Goal: Transaction & Acquisition: Purchase product/service

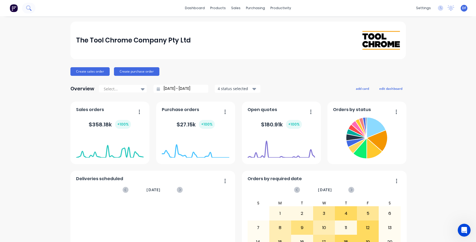
click at [27, 9] on icon at bounding box center [28, 7] width 4 height 4
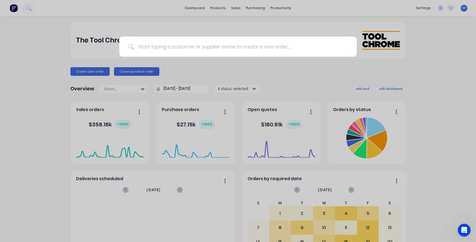
click at [180, 59] on div at bounding box center [238, 121] width 476 height 242
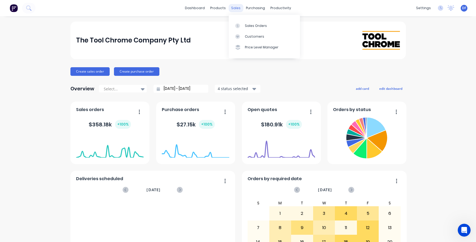
click at [234, 8] on div "sales" at bounding box center [236, 8] width 15 height 8
click at [247, 38] on div "Customers" at bounding box center [254, 36] width 19 height 5
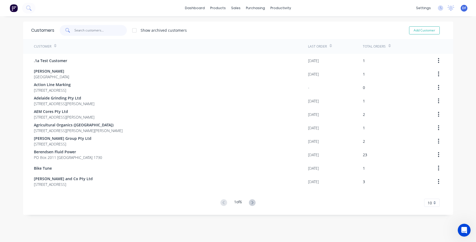
click at [91, 32] on input "text" at bounding box center [100, 30] width 52 height 11
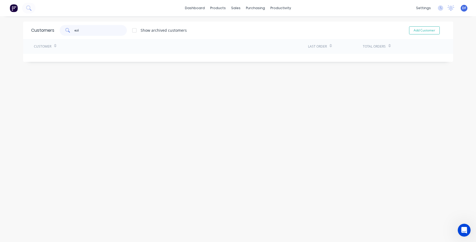
click at [84, 32] on input "ezi" at bounding box center [100, 30] width 52 height 11
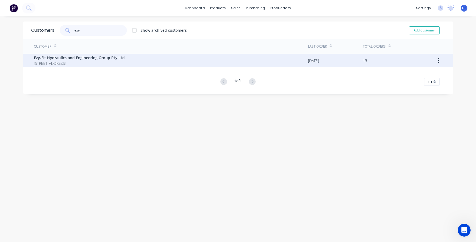
type input "ezy"
click at [70, 61] on span "[STREET_ADDRESS]" at bounding box center [79, 63] width 91 height 6
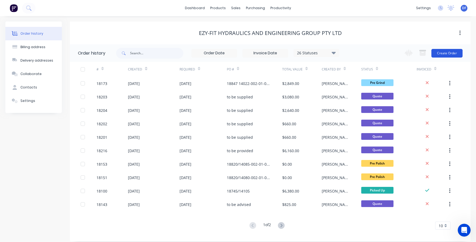
click at [446, 54] on button "Create Order" at bounding box center [447, 53] width 31 height 9
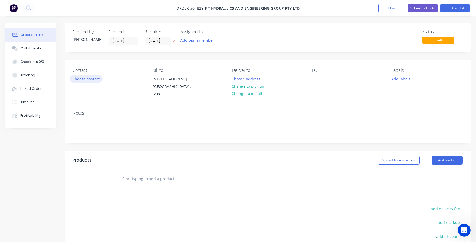
click at [91, 77] on button "Choose contact" at bounding box center [86, 78] width 33 height 7
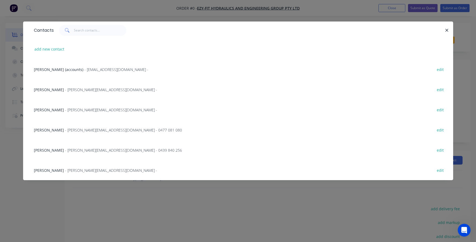
click at [69, 91] on span "- [PERSON_NAME][EMAIL_ADDRESS][DOMAIN_NAME] -" at bounding box center [111, 89] width 92 height 5
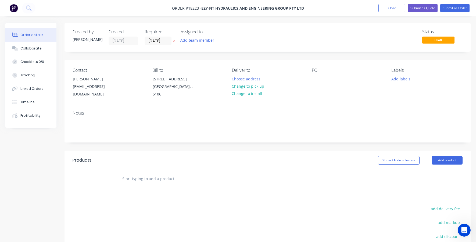
click at [310, 80] on div "Contact [PERSON_NAME] [PERSON_NAME][EMAIL_ADDRESS][DOMAIN_NAME] Bill to [STREET…" at bounding box center [268, 83] width 406 height 47
click at [319, 80] on div at bounding box center [316, 79] width 9 height 8
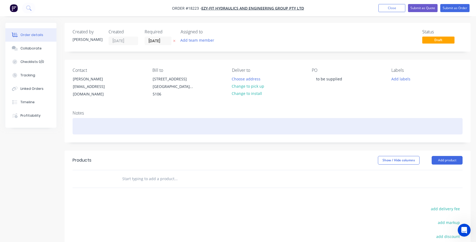
click at [108, 122] on div at bounding box center [268, 126] width 390 height 16
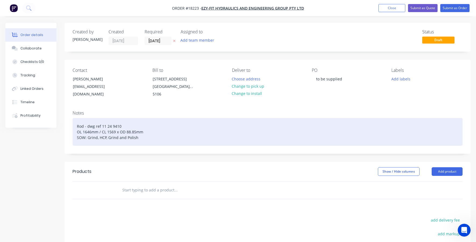
click at [106, 132] on div "Rod - dwg ref 11 24 9410 OL 1646mm / CL 1569 x OD 88.85mm SOW: Grind, HCP, Grin…" at bounding box center [268, 132] width 390 height 28
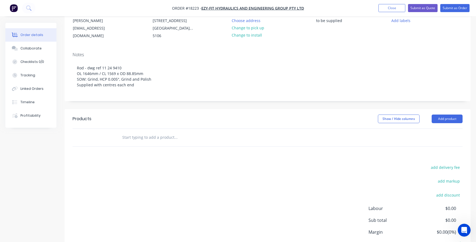
scroll to position [84, 0]
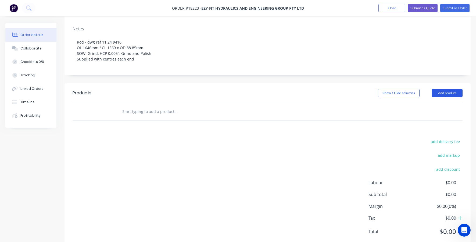
click at [440, 89] on button "Add product" at bounding box center [447, 93] width 31 height 9
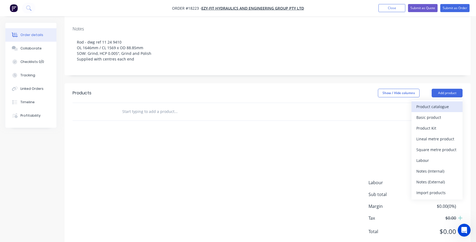
click at [438, 103] on div "Product catalogue" at bounding box center [436, 107] width 41 height 8
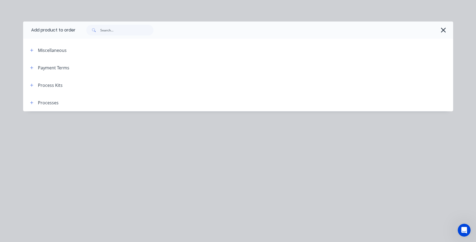
click at [35, 88] on span at bounding box center [31, 85] width 7 height 7
click at [32, 86] on icon "button" at bounding box center [31, 85] width 3 height 4
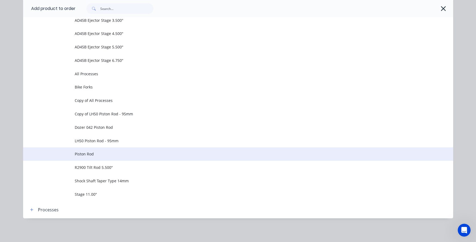
scroll to position [375, 0]
click at [84, 152] on span "Piston Rod" at bounding box center [226, 154] width 303 height 6
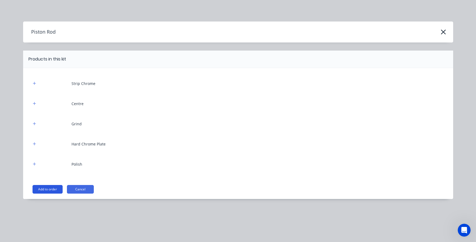
click at [42, 191] on button "Add to order" at bounding box center [48, 189] width 30 height 9
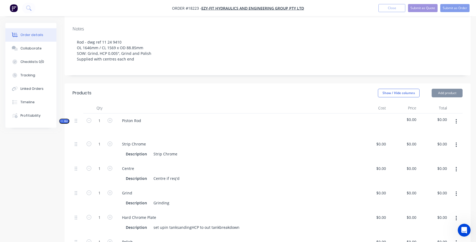
type input "$0.0001"
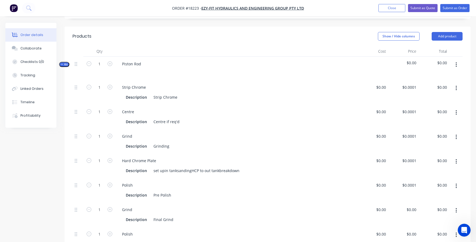
scroll to position [148, 0]
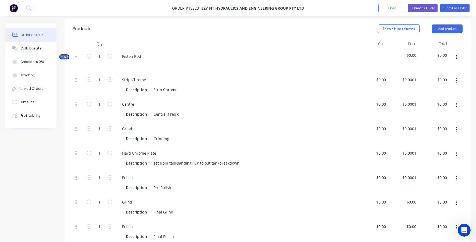
click at [457, 78] on icon "button" at bounding box center [456, 80] width 1 height 5
click at [429, 112] on div "Delete" at bounding box center [436, 116] width 41 height 8
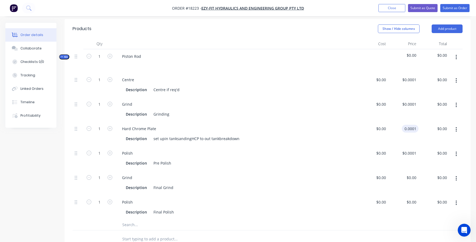
click at [412, 125] on input "0.0001" at bounding box center [411, 129] width 15 height 8
type input "$1,765.00"
click at [369, 172] on div "$0.00 $0.00" at bounding box center [373, 182] width 31 height 24
click at [380, 170] on div "$0.00" at bounding box center [373, 182] width 31 height 24
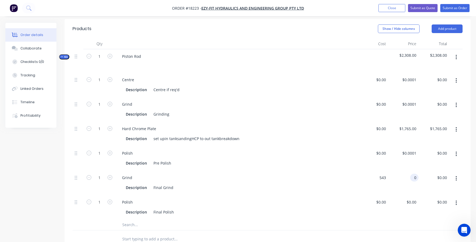
type input "$543.00"
type input "543"
type input "$543.00"
click at [411, 174] on input "543" at bounding box center [413, 178] width 9 height 8
click at [413, 174] on input "543" at bounding box center [413, 178] width 9 height 8
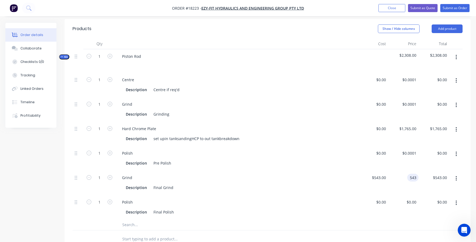
click at [413, 174] on input "543" at bounding box center [413, 178] width 9 height 8
type input "$0.00"
click at [334, 176] on div "Grind Description Final Grind" at bounding box center [237, 182] width 242 height 24
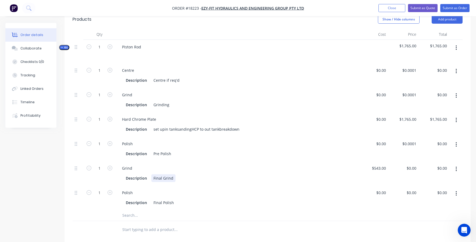
scroll to position [161, 0]
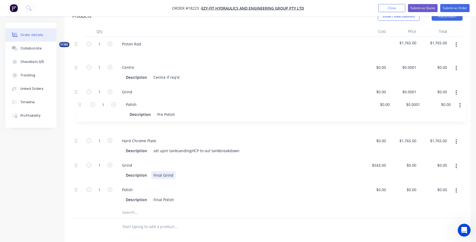
drag, startPoint x: 75, startPoint y: 133, endPoint x: 79, endPoint y: 102, distance: 31.7
click at [79, 101] on div "1 Centre Description Centre if req'd $0.00 $0.00 $0.0001 $0.0001 $0.00 $0.00 1 …" at bounding box center [268, 133] width 390 height 147
click at [423, 9] on button "Submit as Quote" at bounding box center [423, 8] width 30 height 8
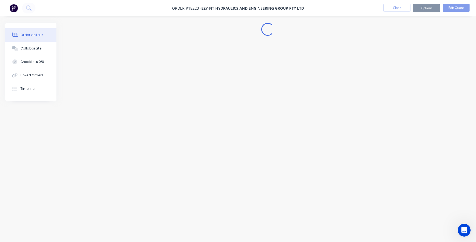
scroll to position [0, 0]
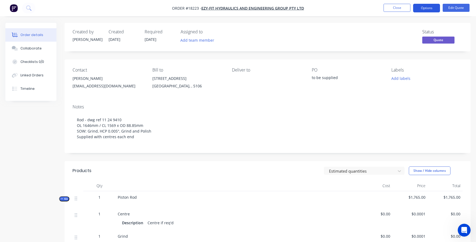
click at [430, 5] on button "Options" at bounding box center [426, 8] width 27 height 9
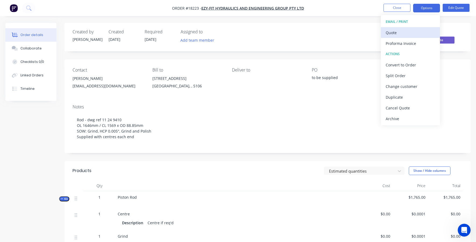
click at [395, 33] on div "Quote" at bounding box center [410, 33] width 49 height 8
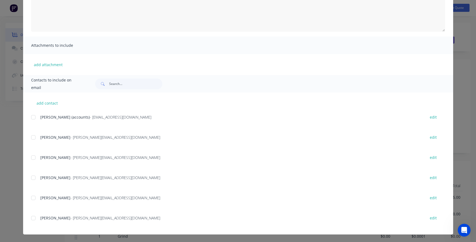
scroll to position [83, 0]
click at [35, 138] on div at bounding box center [33, 137] width 11 height 11
click at [35, 218] on div at bounding box center [33, 218] width 11 height 11
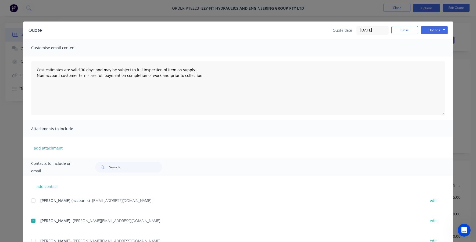
scroll to position [0, 0]
click at [433, 30] on button "Options" at bounding box center [434, 30] width 27 height 8
click at [432, 56] on button "Email" at bounding box center [438, 57] width 34 height 9
click at [431, 31] on button "Options" at bounding box center [434, 30] width 27 height 8
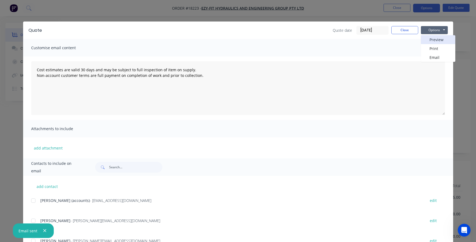
click at [429, 40] on button "Preview" at bounding box center [438, 39] width 34 height 9
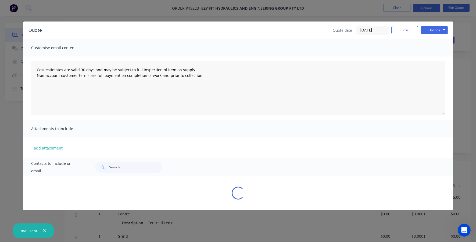
type textarea "Cost estimates are valid 30 days and may be subject to full inspection of item …"
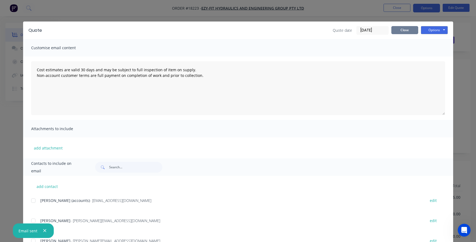
click at [398, 31] on button "Close" at bounding box center [404, 30] width 27 height 8
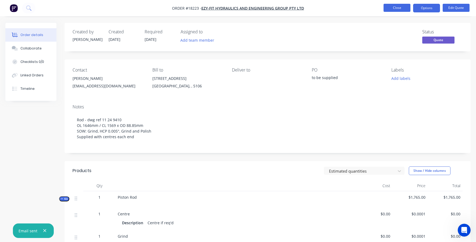
click at [395, 8] on button "Close" at bounding box center [397, 8] width 27 height 8
